Goal: Find specific page/section: Find specific page/section

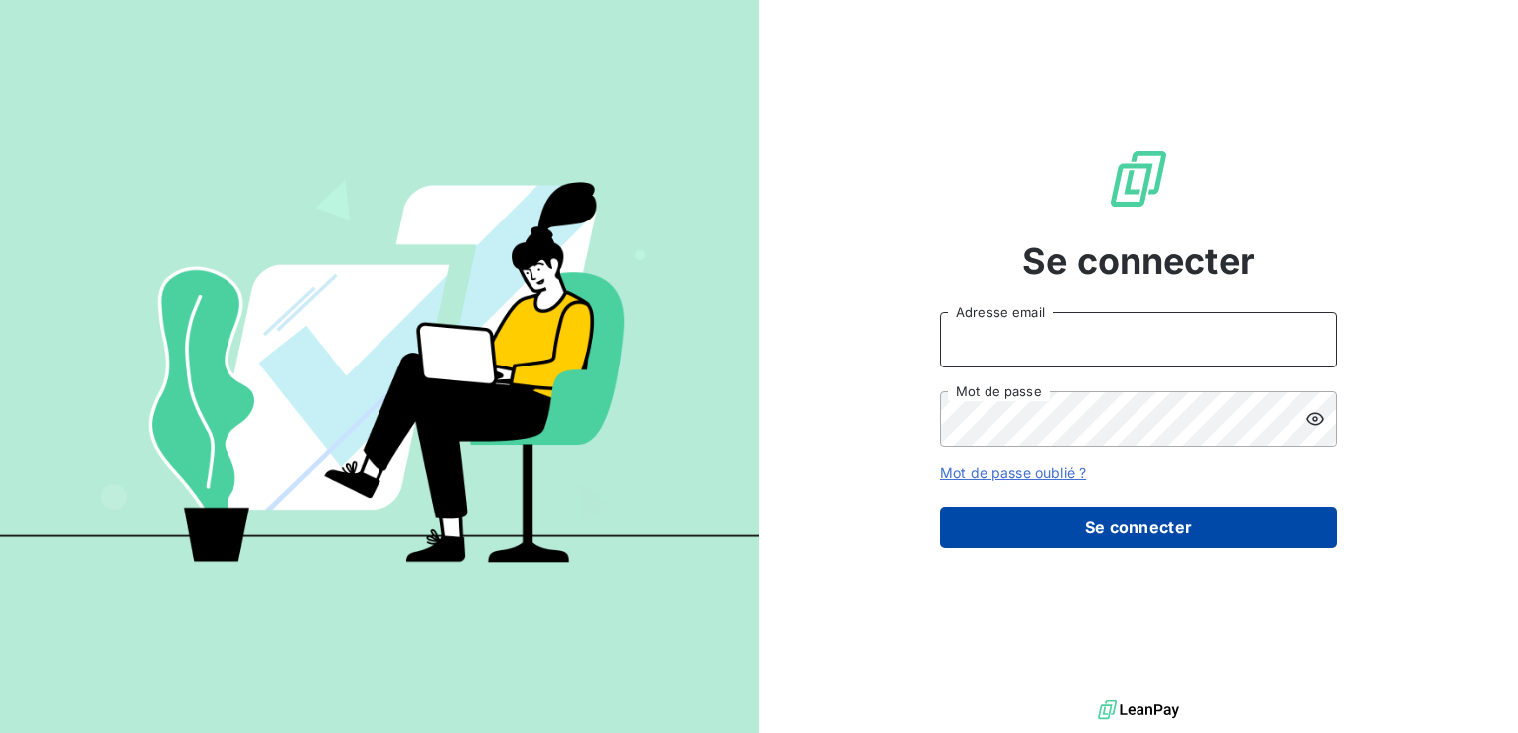
type input "[EMAIL_ADDRESS][DOMAIN_NAME]"
click at [1139, 529] on button "Se connecter" at bounding box center [1138, 528] width 397 height 42
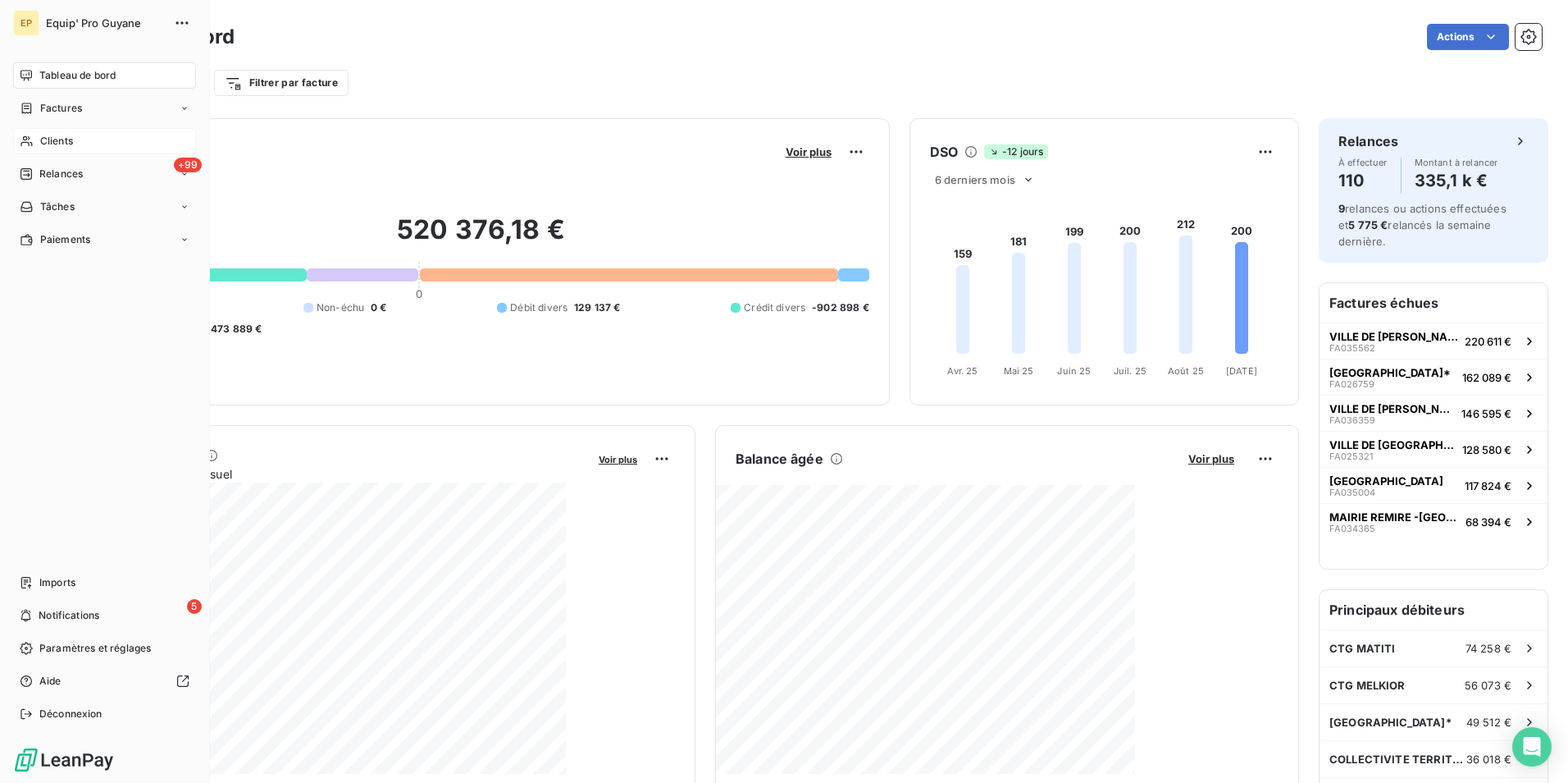
click at [60, 143] on span "Clients" at bounding box center [57, 141] width 33 height 15
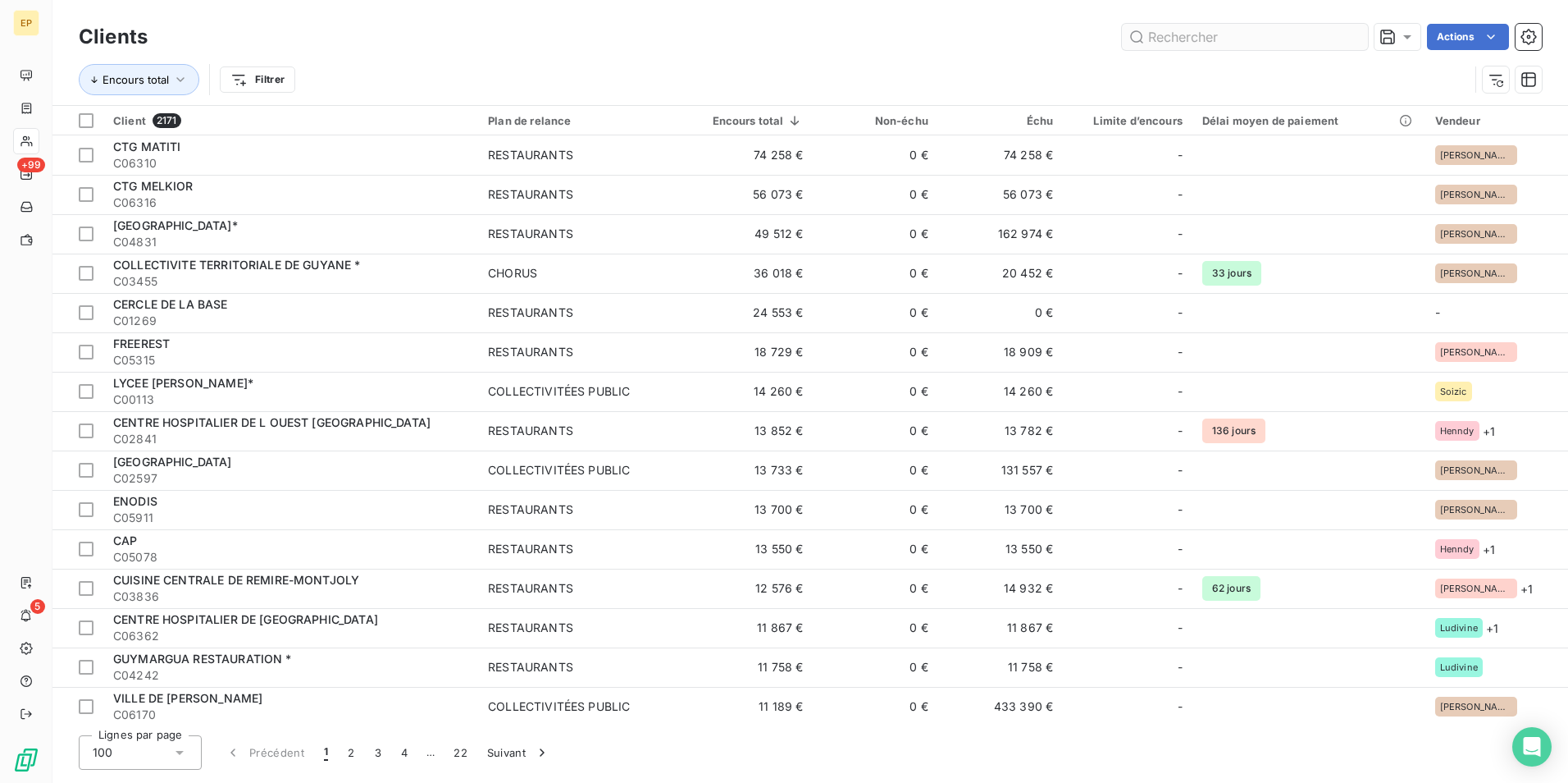
type input "c"
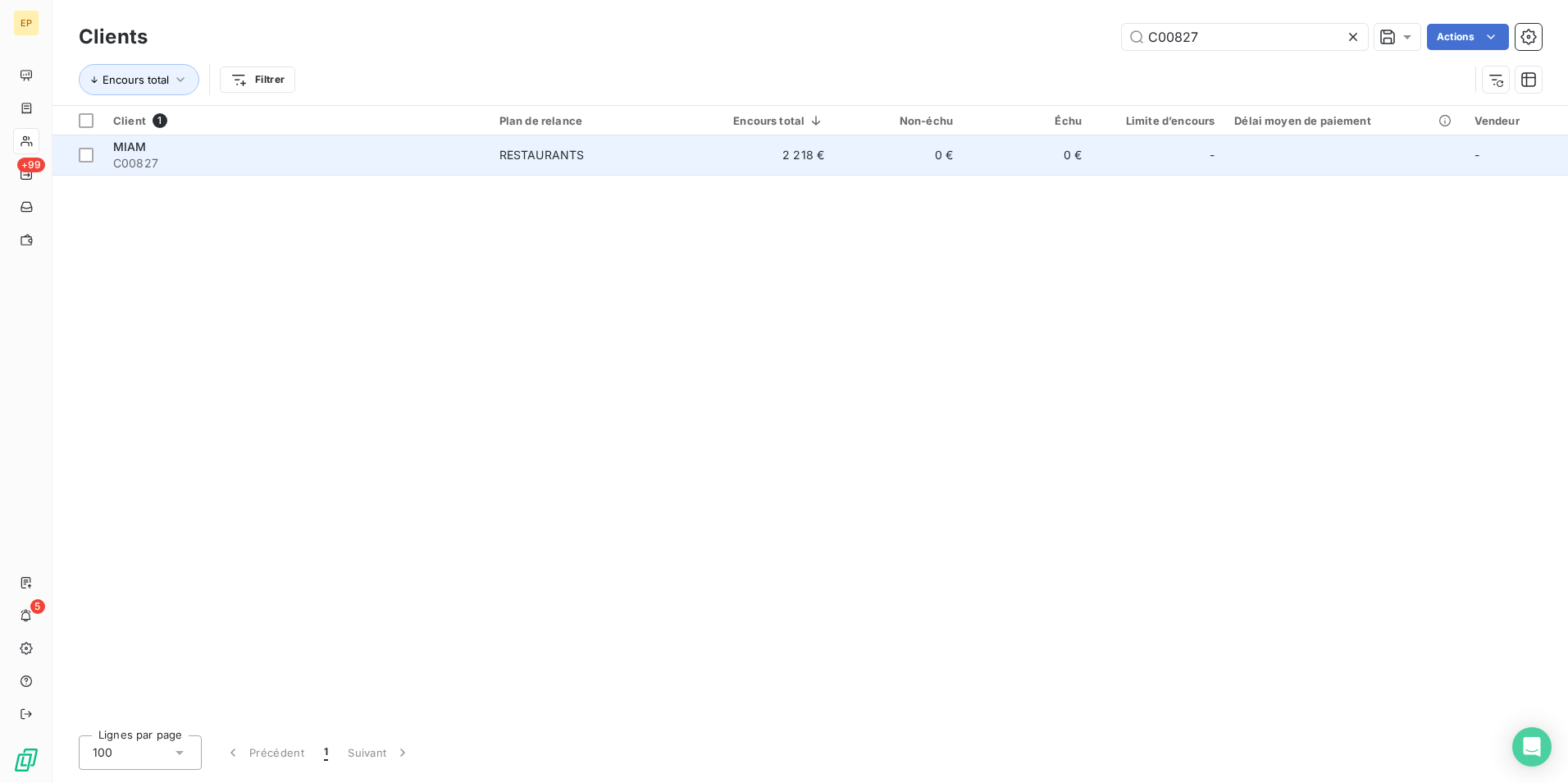
type input "C00827"
click at [579, 158] on div "RESTAURANTS" at bounding box center [542, 155] width 85 height 17
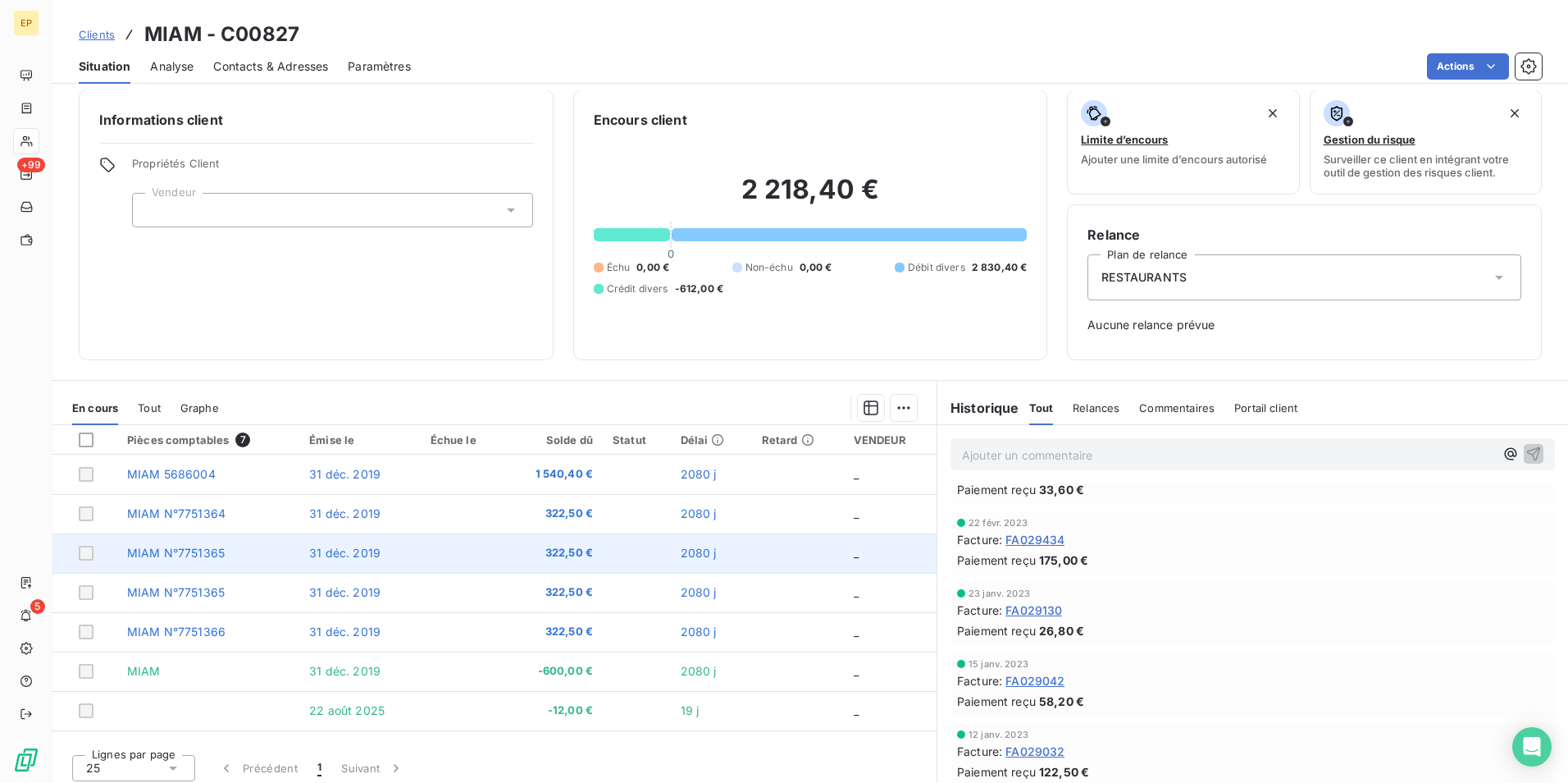
scroll to position [18, 0]
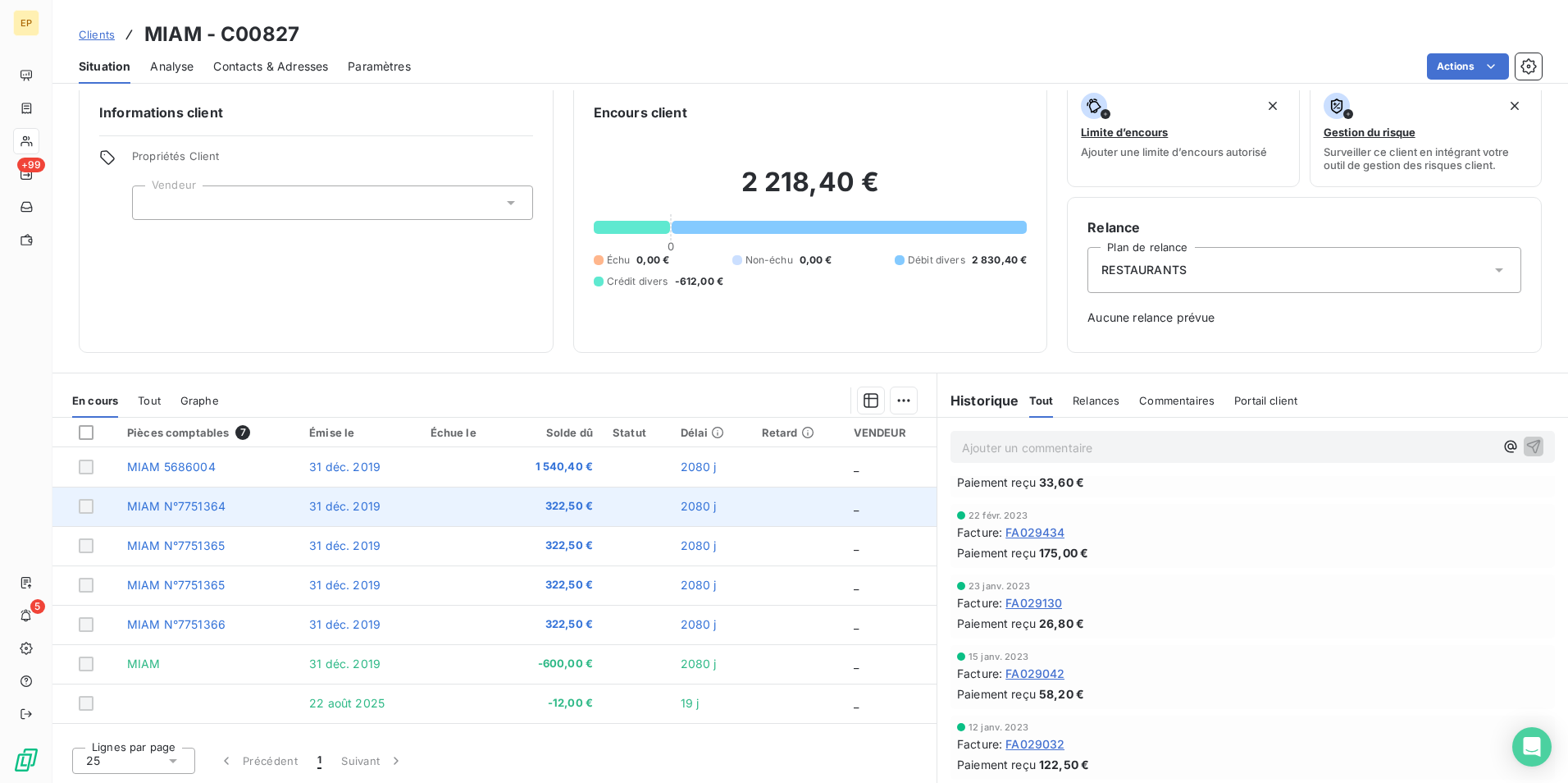
click at [340, 507] on span "31 déc. 2019" at bounding box center [345, 505] width 71 height 14
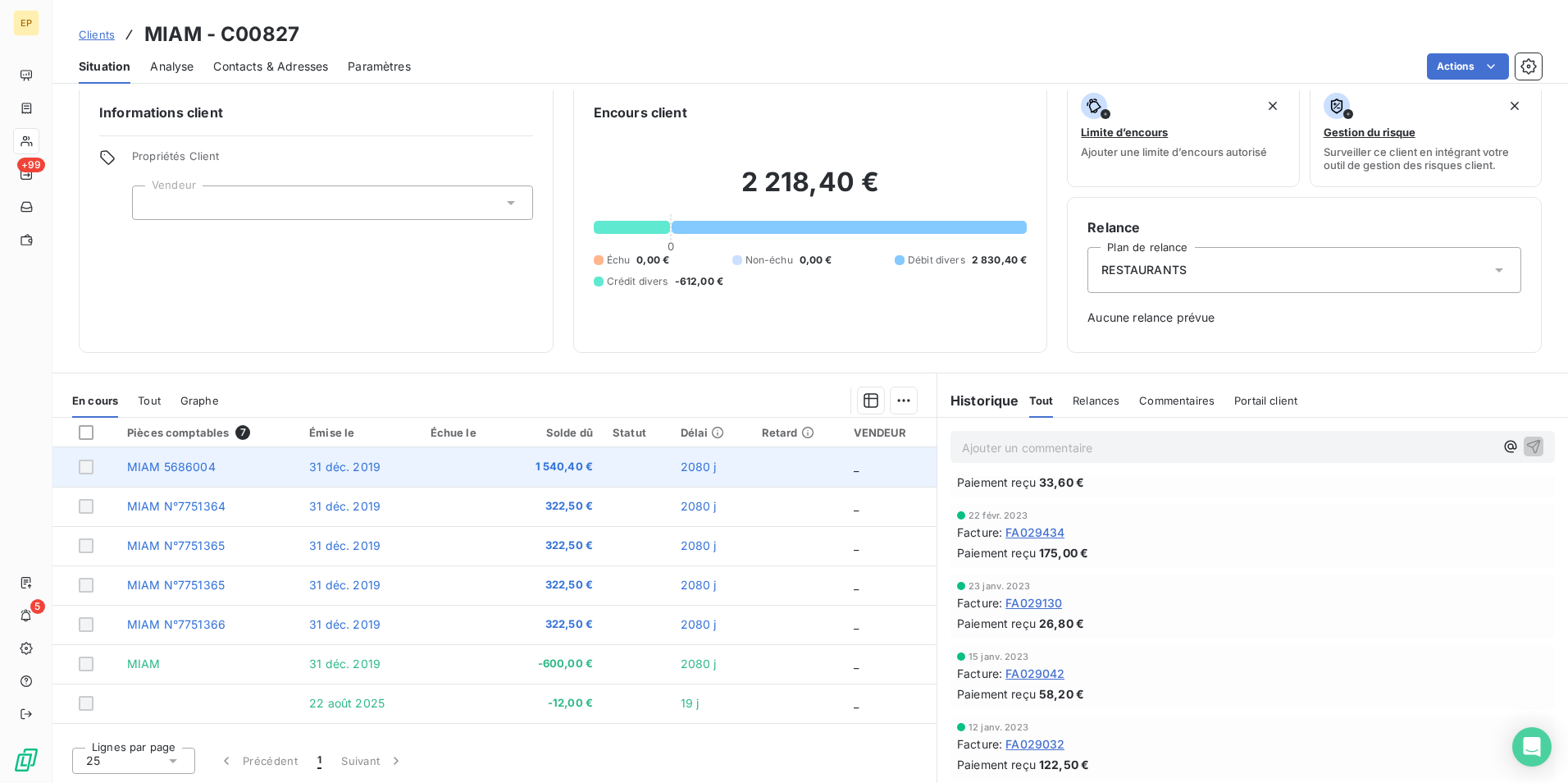
click at [565, 463] on span "1 540,40 €" at bounding box center [553, 467] width 78 height 17
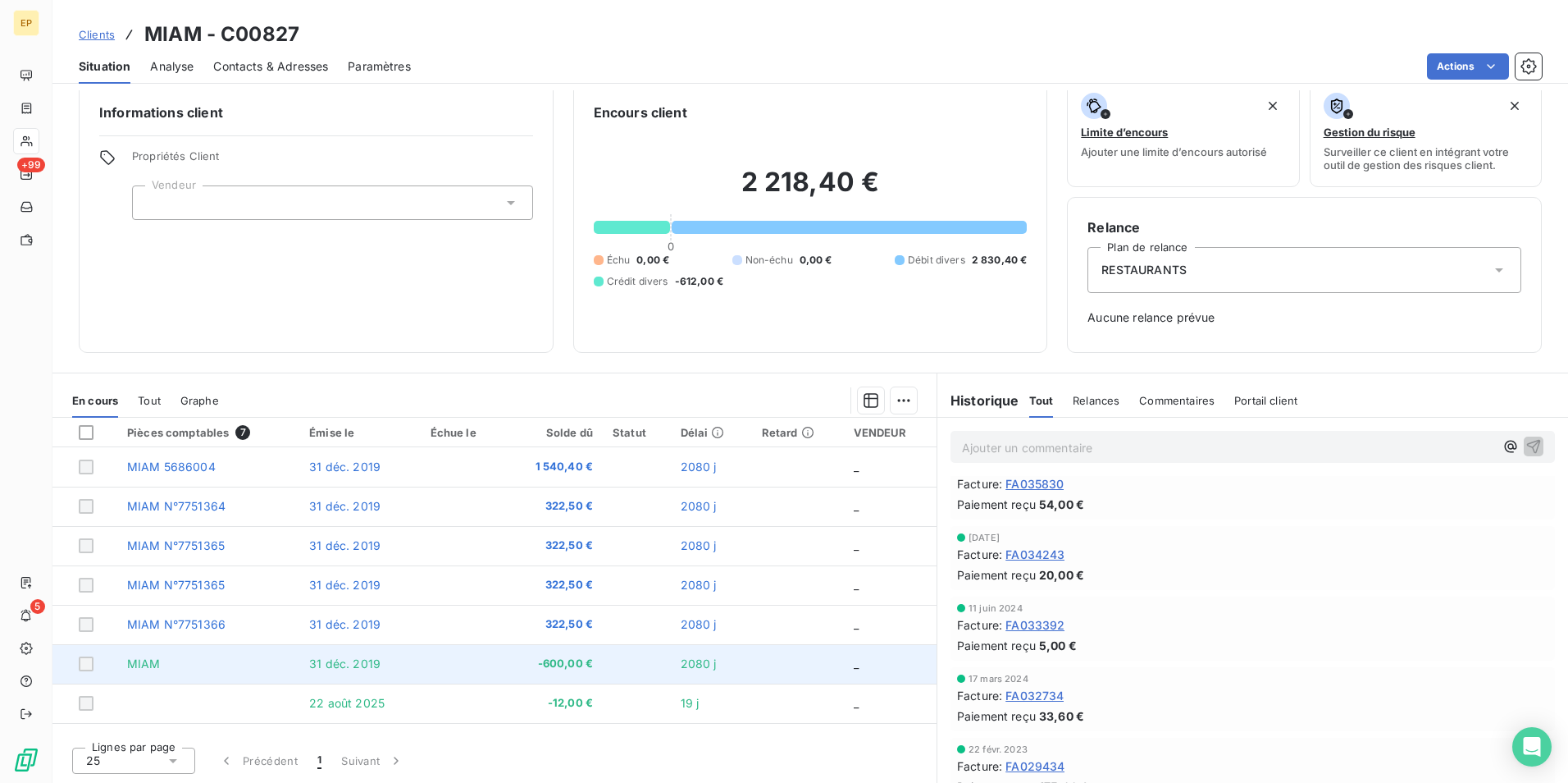
click at [555, 605] on span "-600,00 €" at bounding box center [553, 664] width 78 height 17
click at [144, 605] on span "MIAM" at bounding box center [144, 663] width 34 height 14
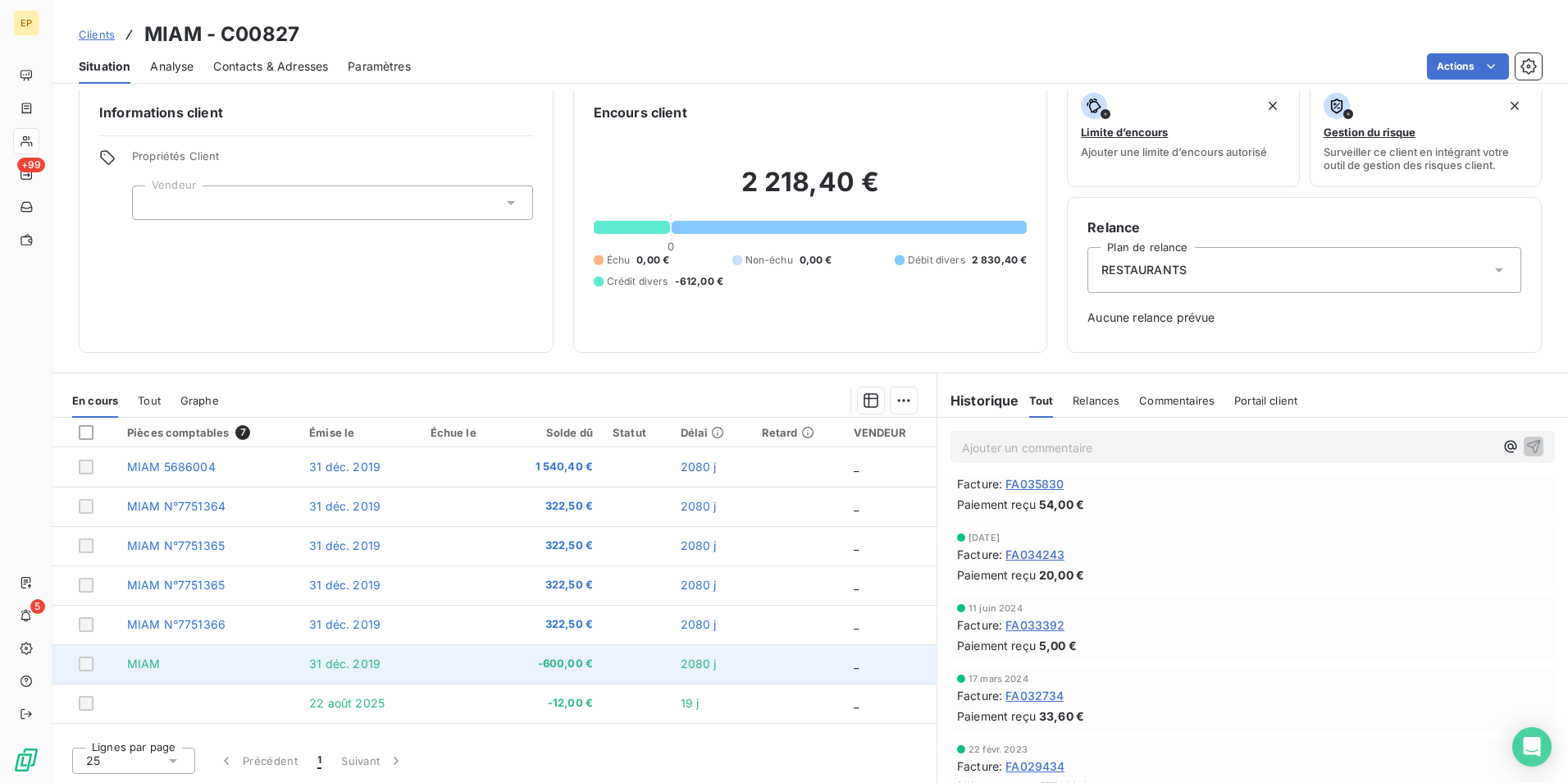
click at [190, 605] on td "MIAM" at bounding box center [208, 664] width 182 height 40
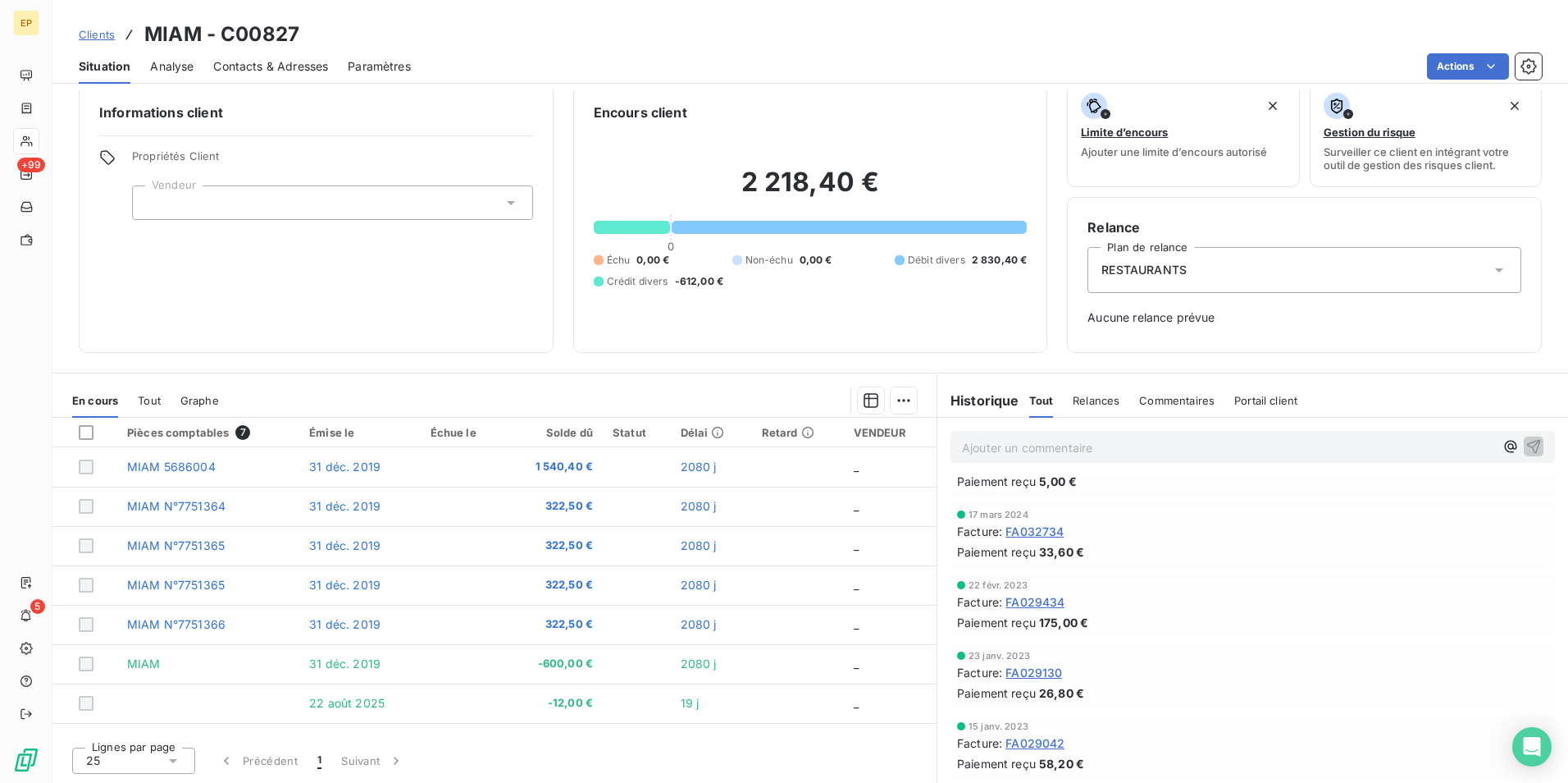
scroll to position [316, 0]
